Goal: Transaction & Acquisition: Purchase product/service

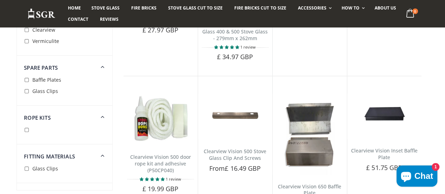
scroll to position [618, 0]
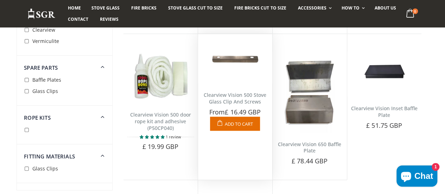
click at [242, 71] on img at bounding box center [234, 60] width 67 height 46
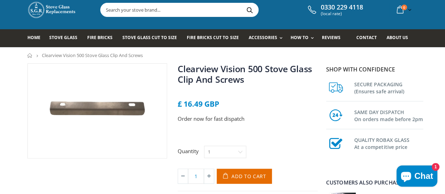
scroll to position [14, 0]
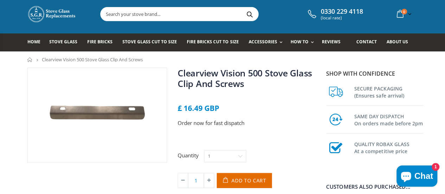
click at [28, 157] on img at bounding box center [97, 115] width 139 height 94
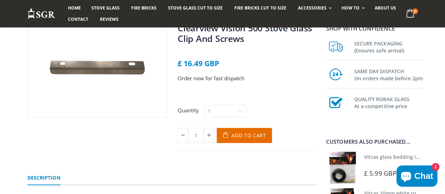
scroll to position [67, 0]
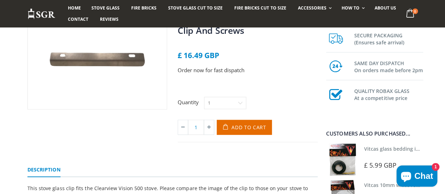
click at [33, 147] on div "Clearview Vision 500 Stove Glass Clip And Screws No reviews £ 16.49 GBP Order n…" at bounding box center [172, 85] width 300 height 143
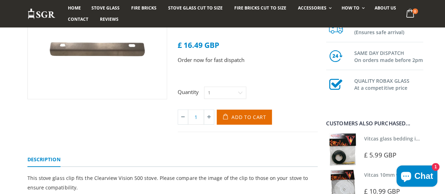
scroll to position [76, 0]
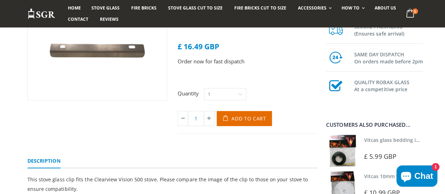
click at [236, 92] on select "1 2 3 4" at bounding box center [225, 94] width 42 height 12
select select "2"
click at [204, 88] on select "1 2 3 4" at bounding box center [225, 94] width 42 height 12
click at [28, 100] on img at bounding box center [97, 53] width 139 height 94
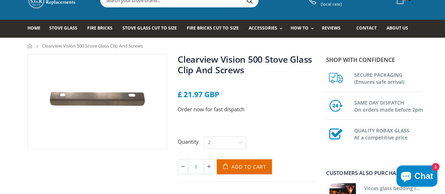
scroll to position [27, 0]
